Goal: Navigation & Orientation: Find specific page/section

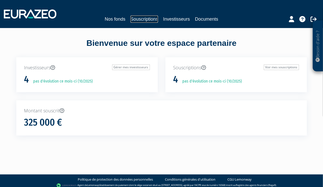
click at [151, 18] on link "Souscriptions" at bounding box center [145, 19] width 28 height 7
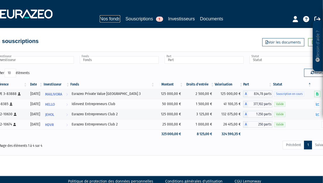
click at [113, 19] on link "Nos fonds" at bounding box center [110, 18] width 21 height 7
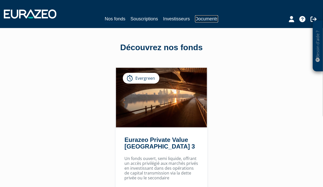
click at [203, 19] on link "Documents" at bounding box center [206, 18] width 23 height 7
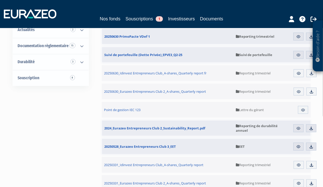
scroll to position [102, 0]
